Goal: Find specific page/section: Find specific page/section

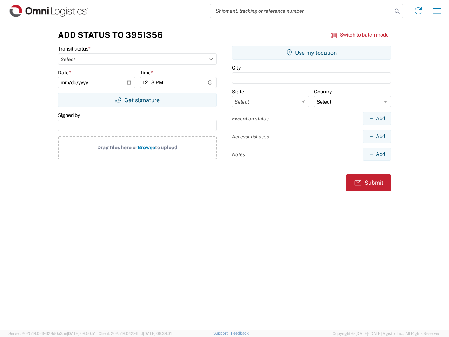
click at [302, 11] on input "search" at bounding box center [302, 10] width 182 height 13
click at [397, 11] on icon at bounding box center [397, 11] width 10 height 10
click at [418, 11] on icon at bounding box center [418, 10] width 11 height 11
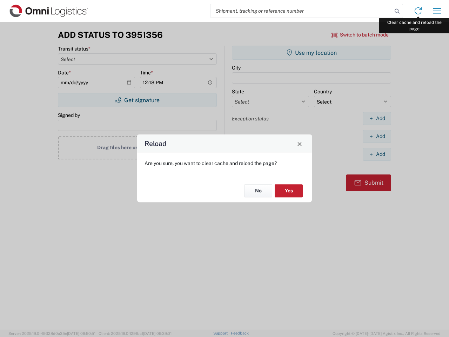
click at [437, 11] on div "Reload Are you sure, you want to clear cache and reload the page? No Yes" at bounding box center [224, 168] width 449 height 337
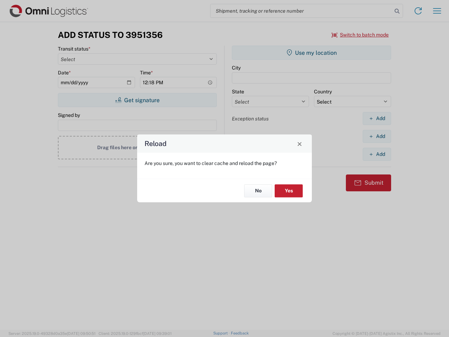
click at [361, 35] on div "Reload Are you sure, you want to clear cache and reload the page? No Yes" at bounding box center [224, 168] width 449 height 337
click at [137, 100] on div "Reload Are you sure, you want to clear cache and reload the page? No Yes" at bounding box center [224, 168] width 449 height 337
click at [312, 53] on div "Reload Are you sure, you want to clear cache and reload the page? No Yes" at bounding box center [224, 168] width 449 height 337
click at [377, 118] on div "Reload Are you sure, you want to clear cache and reload the page? No Yes" at bounding box center [224, 168] width 449 height 337
click at [377, 136] on div "Reload Are you sure, you want to clear cache and reload the page? No Yes" at bounding box center [224, 168] width 449 height 337
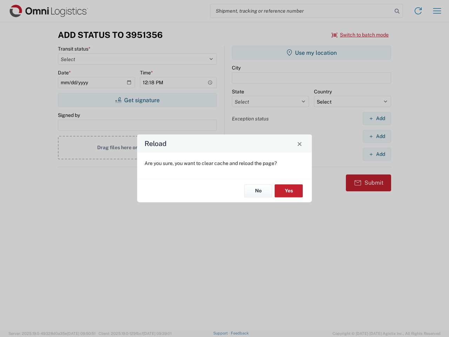
click at [377, 154] on div "Reload Are you sure, you want to clear cache and reload the page? No Yes" at bounding box center [224, 168] width 449 height 337
